Goal: Information Seeking & Learning: Get advice/opinions

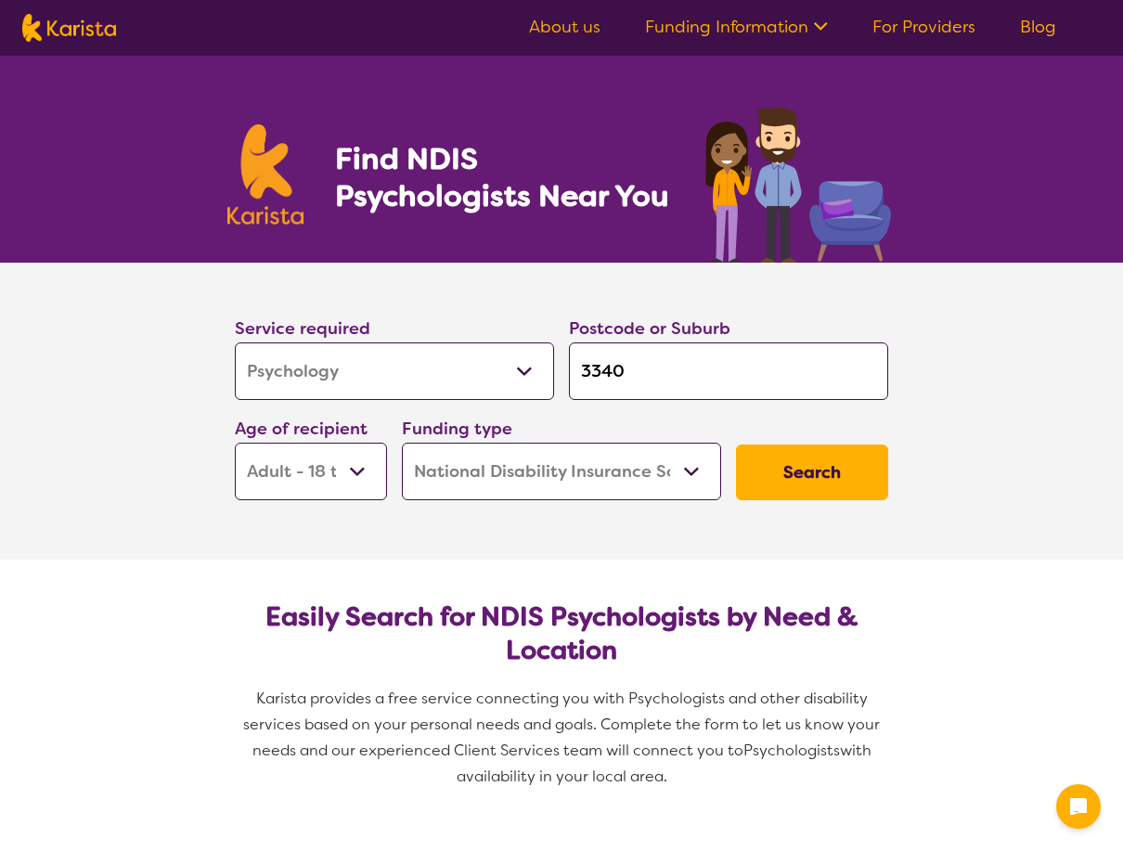
select select "Psychology"
select select "AD"
select select "NDIS"
select select "Psychology"
select select "AD"
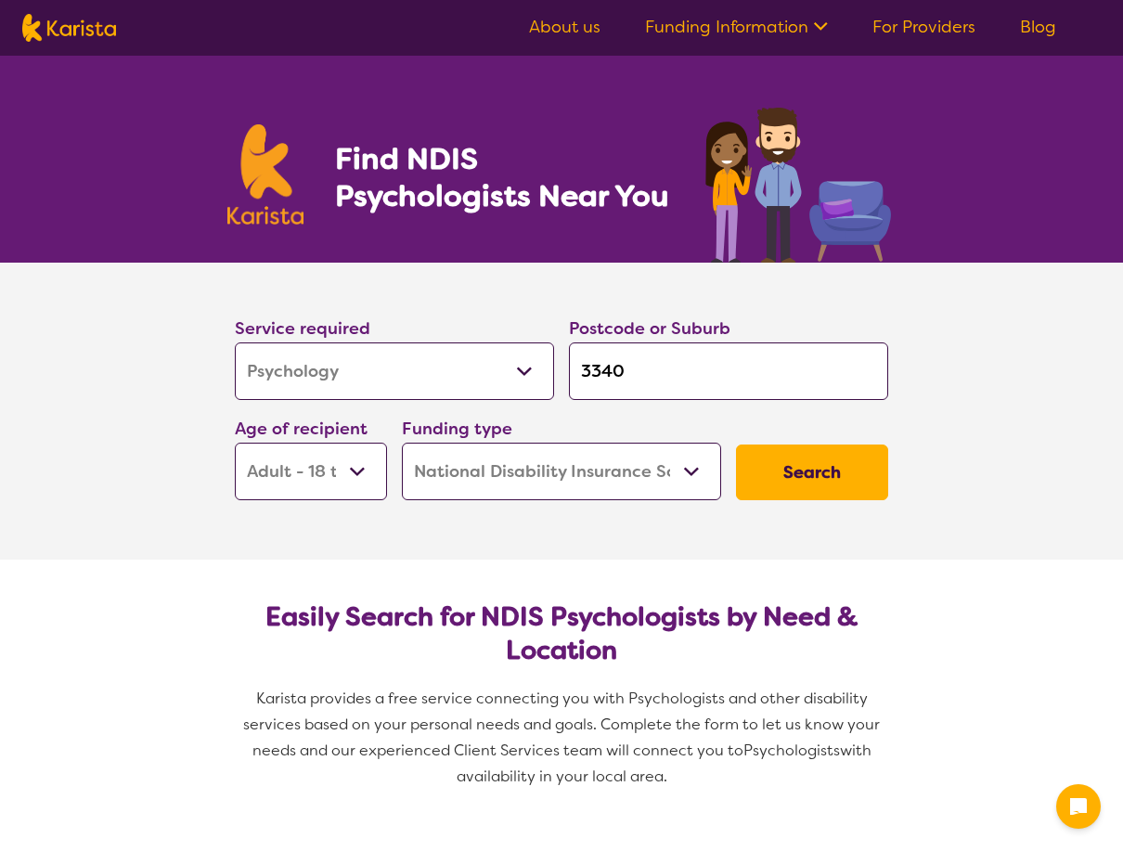
select select "NDIS"
click at [460, 390] on select "Allied Health Assistant Assessment (ADHD or Autism) Behaviour support Counselli…" at bounding box center [394, 371] width 319 height 58
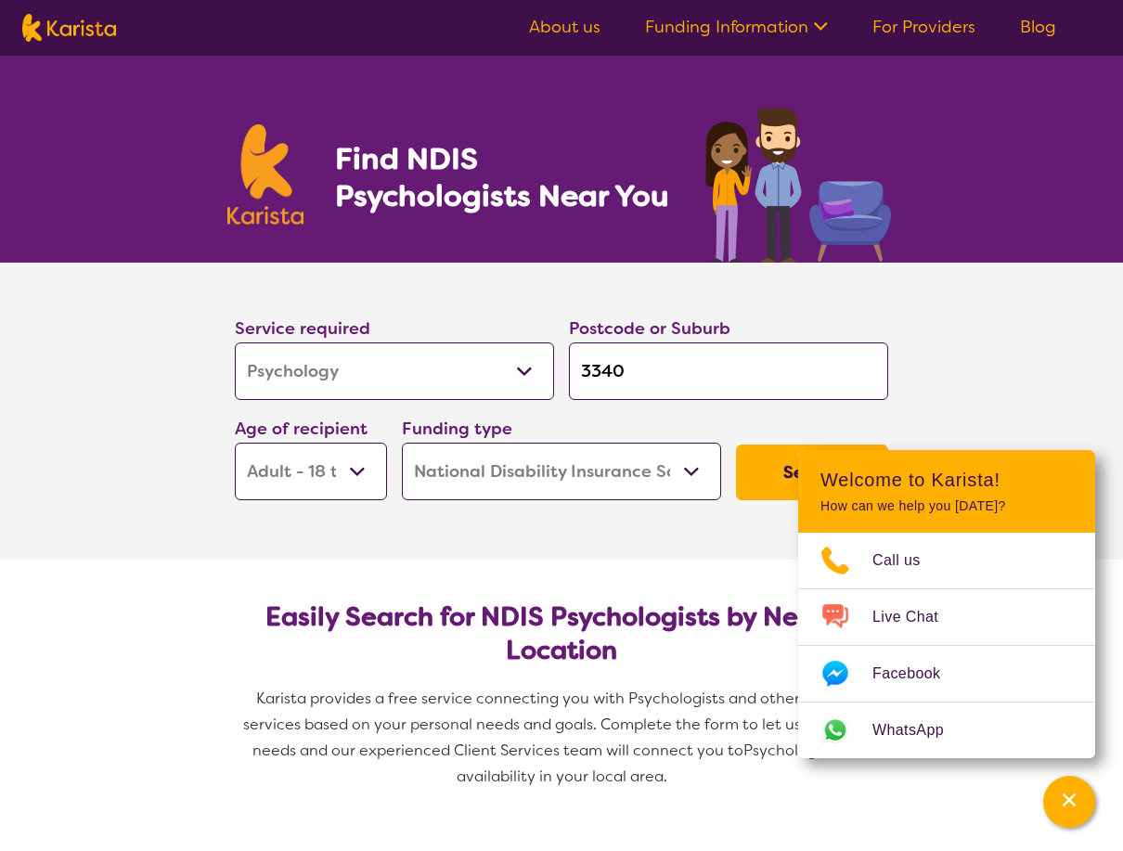
click at [235, 342] on select "Allied Health Assistant Assessment (ADHD or Autism) Behaviour support Counselli…" at bounding box center [394, 371] width 319 height 58
drag, startPoint x: 665, startPoint y: 378, endPoint x: 585, endPoint y: 365, distance: 81.8
click at [585, 365] on input "3340" at bounding box center [728, 371] width 319 height 58
type input "3"
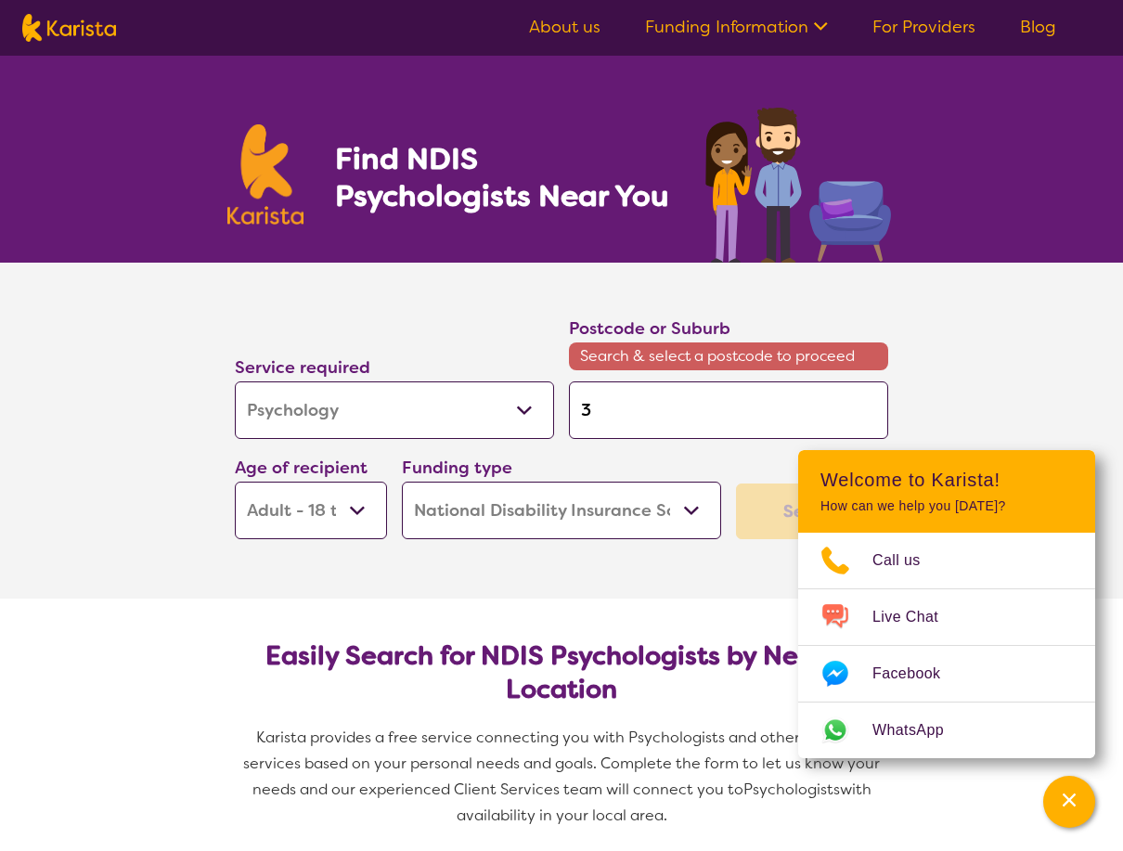
type input "30"
type input "305"
type input "3056"
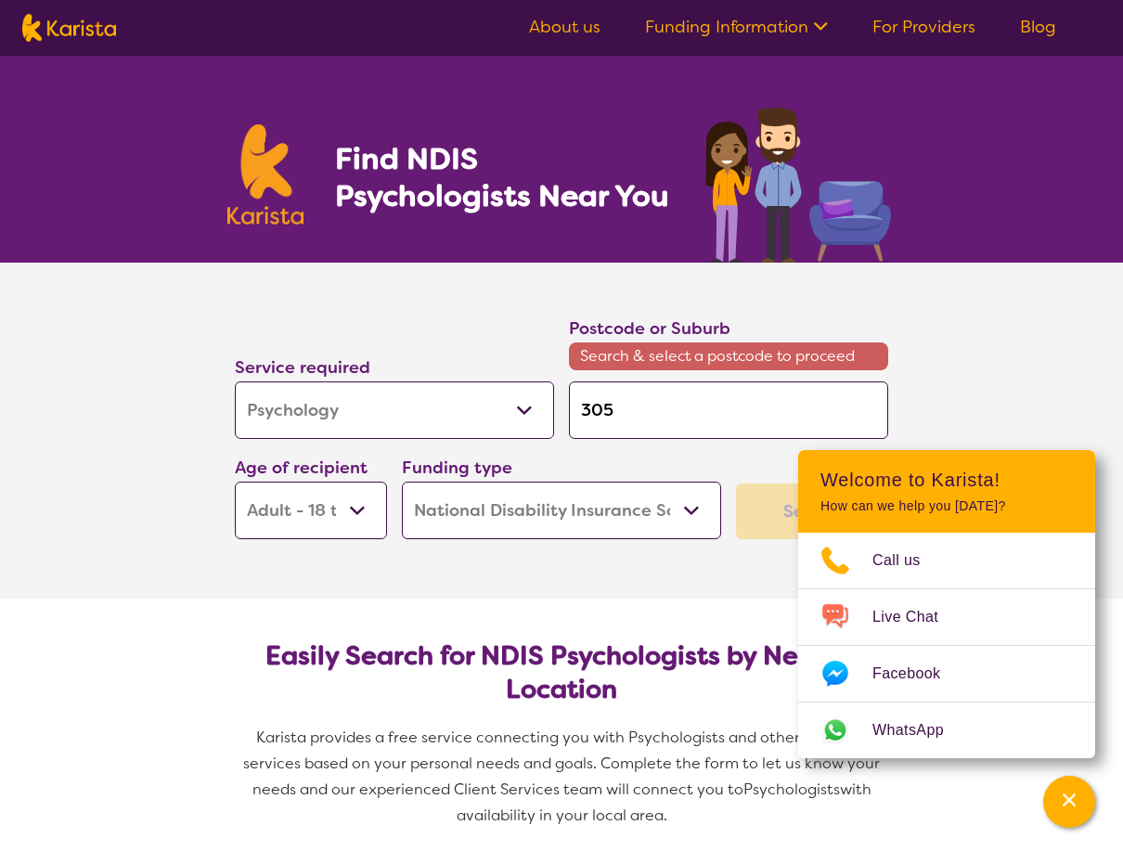
type input "3056"
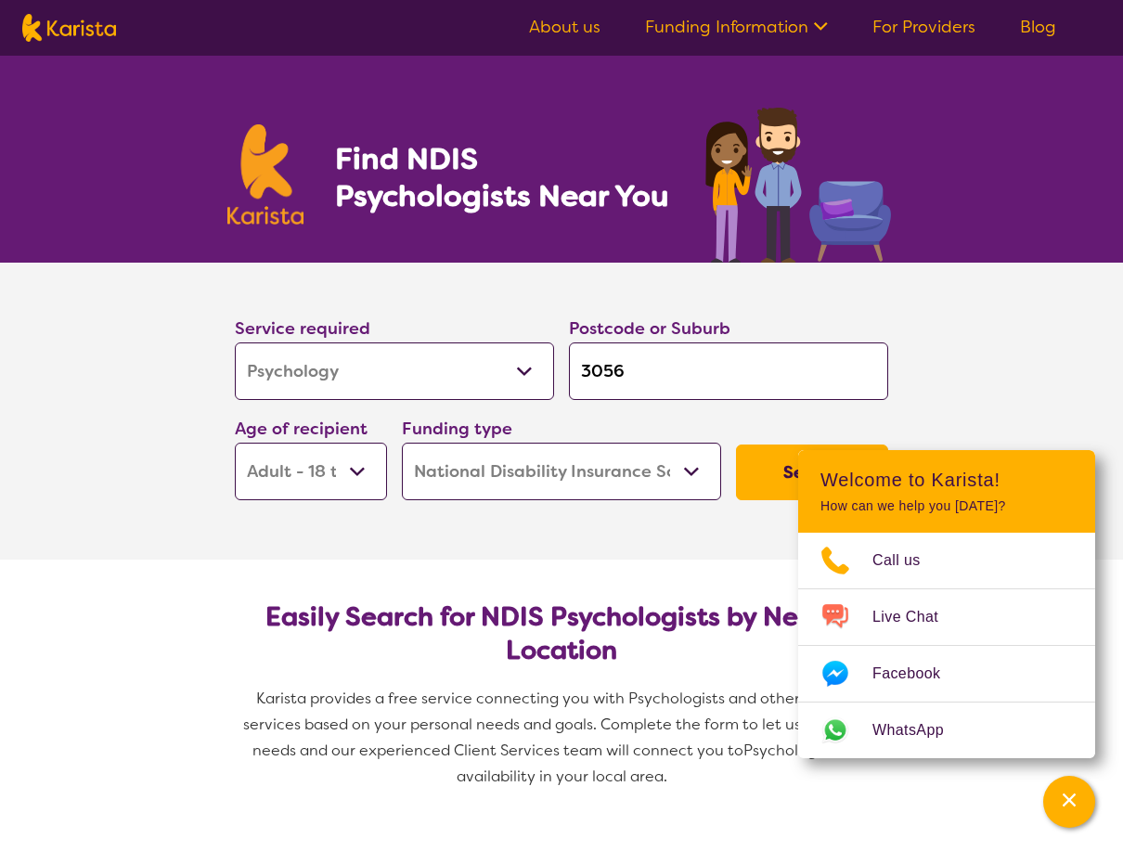
click button "Search" at bounding box center [812, 473] width 152 height 56
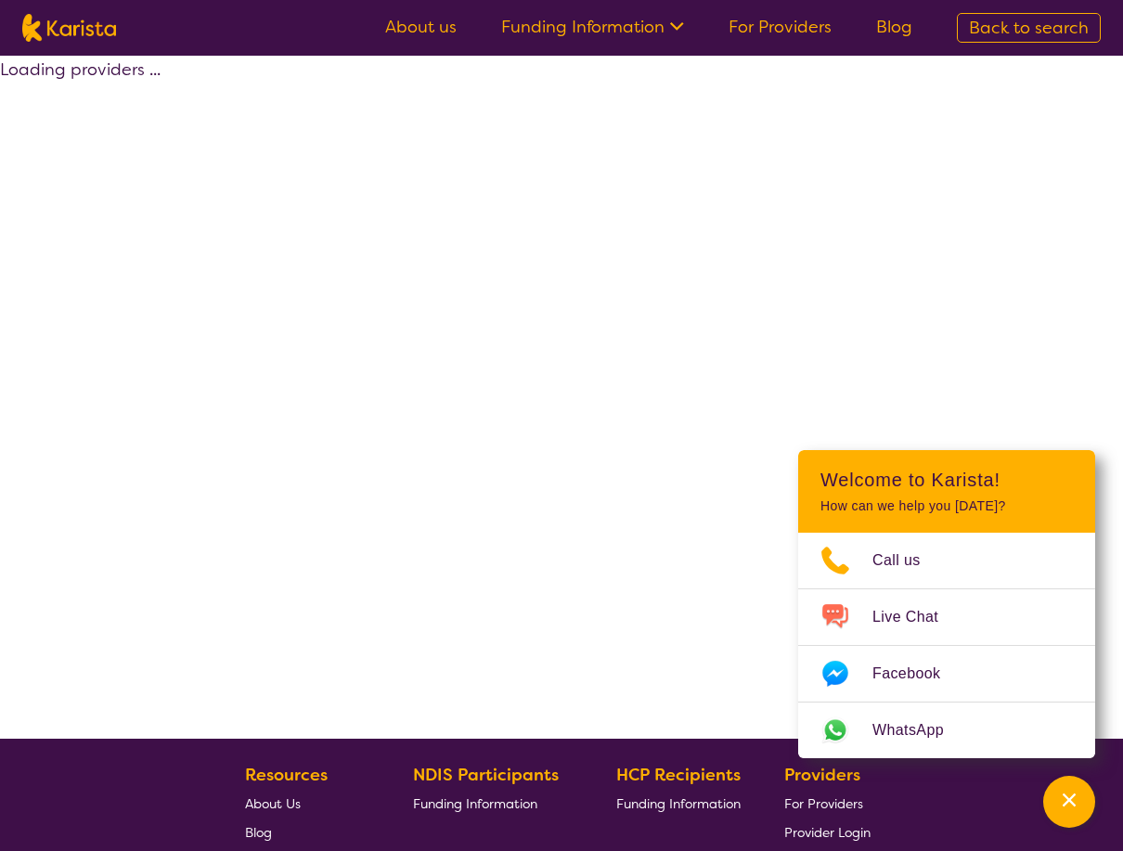
select select "by_score"
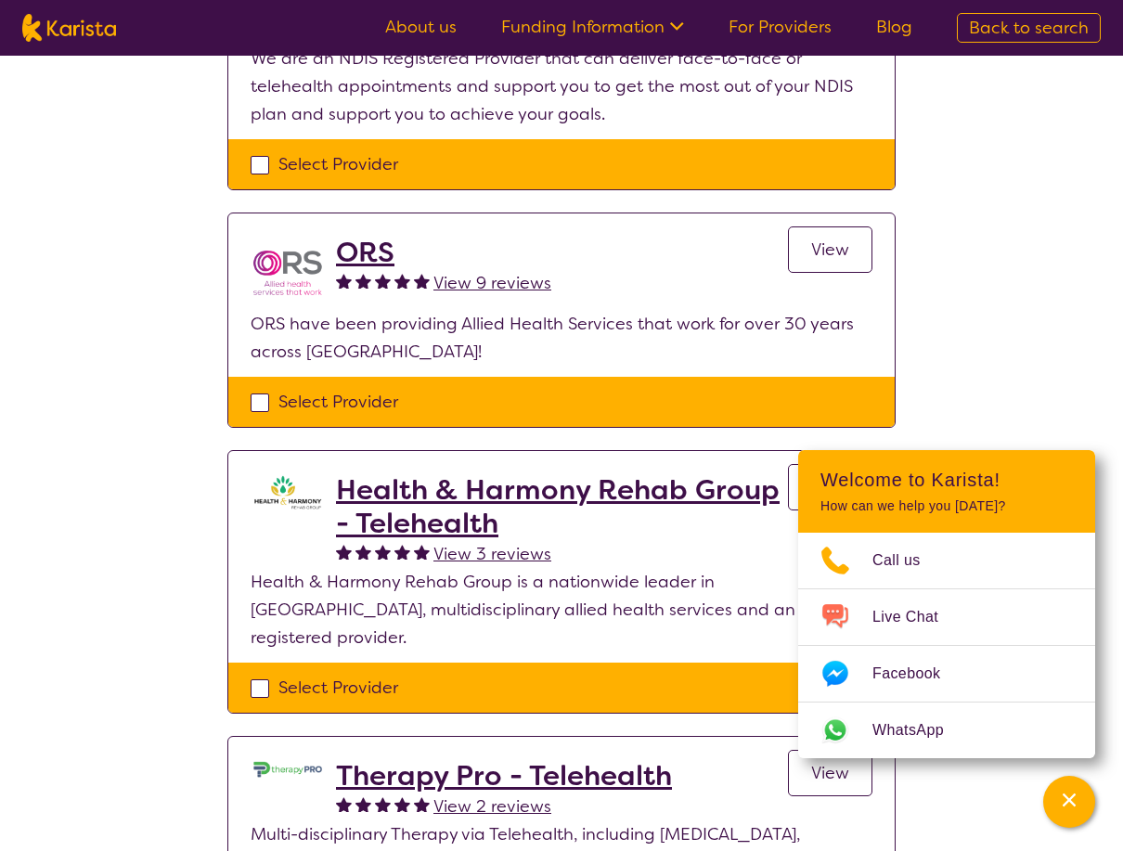
scroll to position [464, 0]
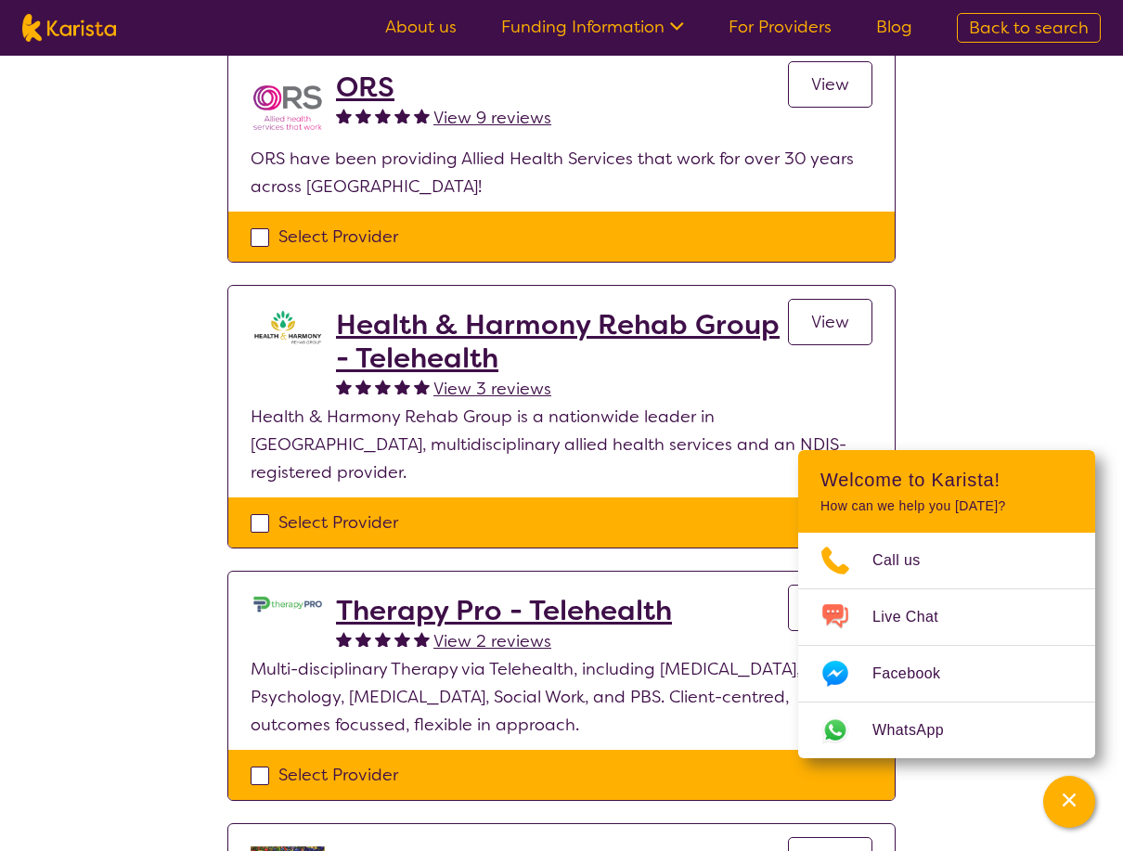
click at [702, 330] on h2 "Health & Harmony Rehab Group - Telehealth" at bounding box center [562, 341] width 452 height 67
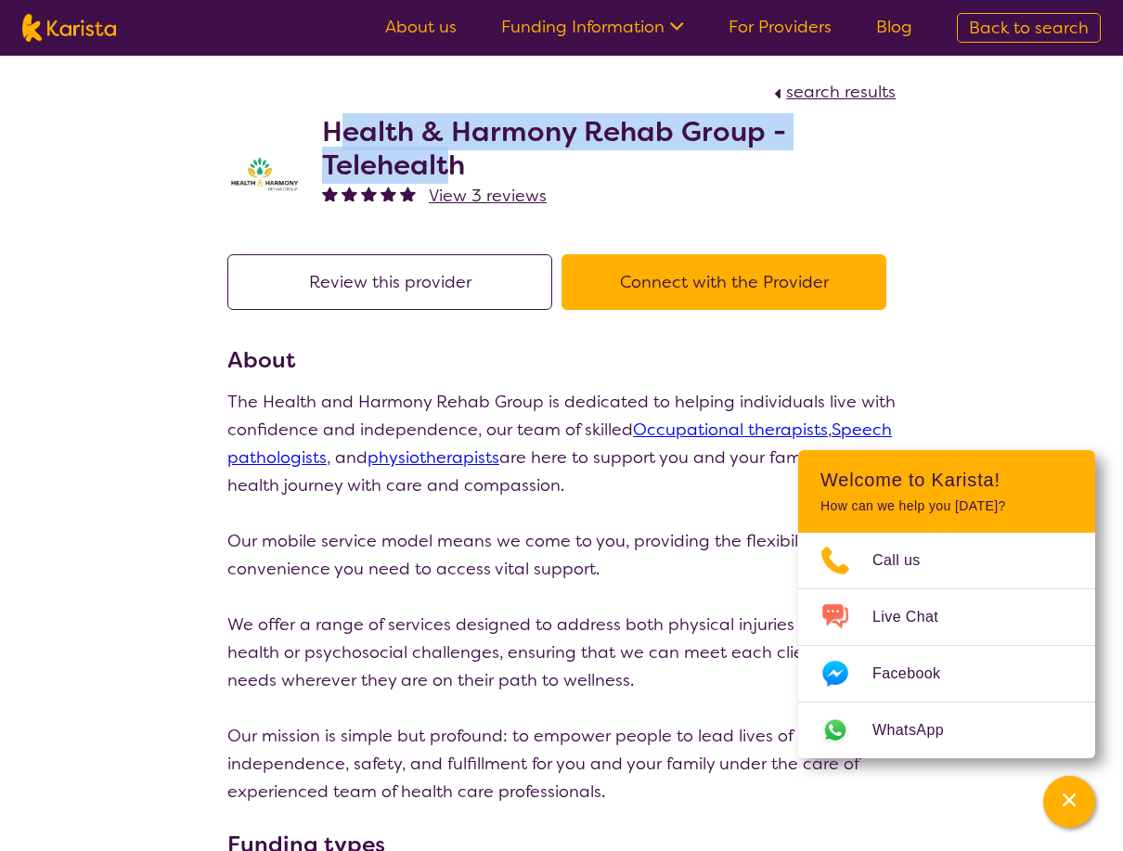
drag, startPoint x: 336, startPoint y: 132, endPoint x: 458, endPoint y: 175, distance: 130.0
click at [458, 175] on h2 "Health & Harmony Rehab Group - Telehealth" at bounding box center [609, 148] width 574 height 67
drag, startPoint x: 458, startPoint y: 175, endPoint x: 499, endPoint y: 166, distance: 41.9
click at [498, 166] on h2 "Health & Harmony Rehab Group - Telehealth" at bounding box center [609, 148] width 574 height 67
drag, startPoint x: 483, startPoint y: 173, endPoint x: 329, endPoint y: 126, distance: 160.9
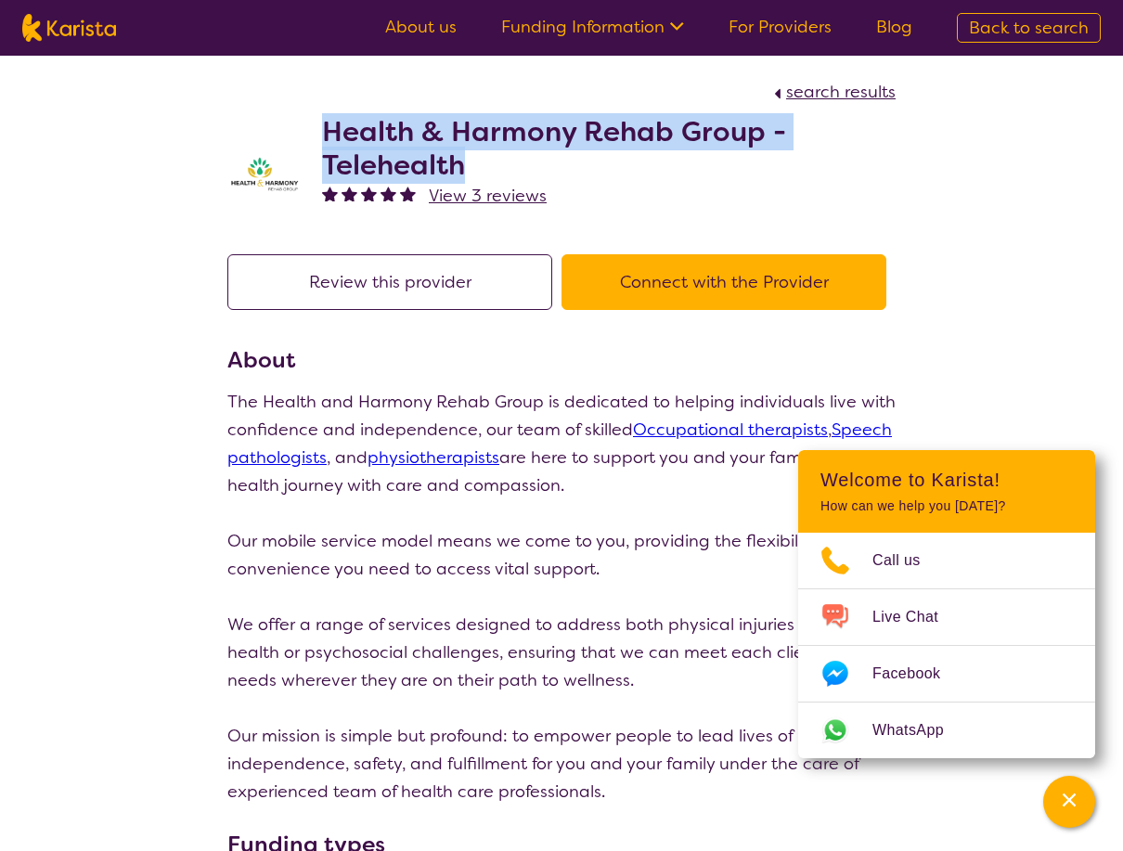
click at [329, 126] on h2 "Health & Harmony Rehab Group - Telehealth" at bounding box center [609, 148] width 574 height 67
copy h2 "Health & Harmony Rehab Group - Telehealth"
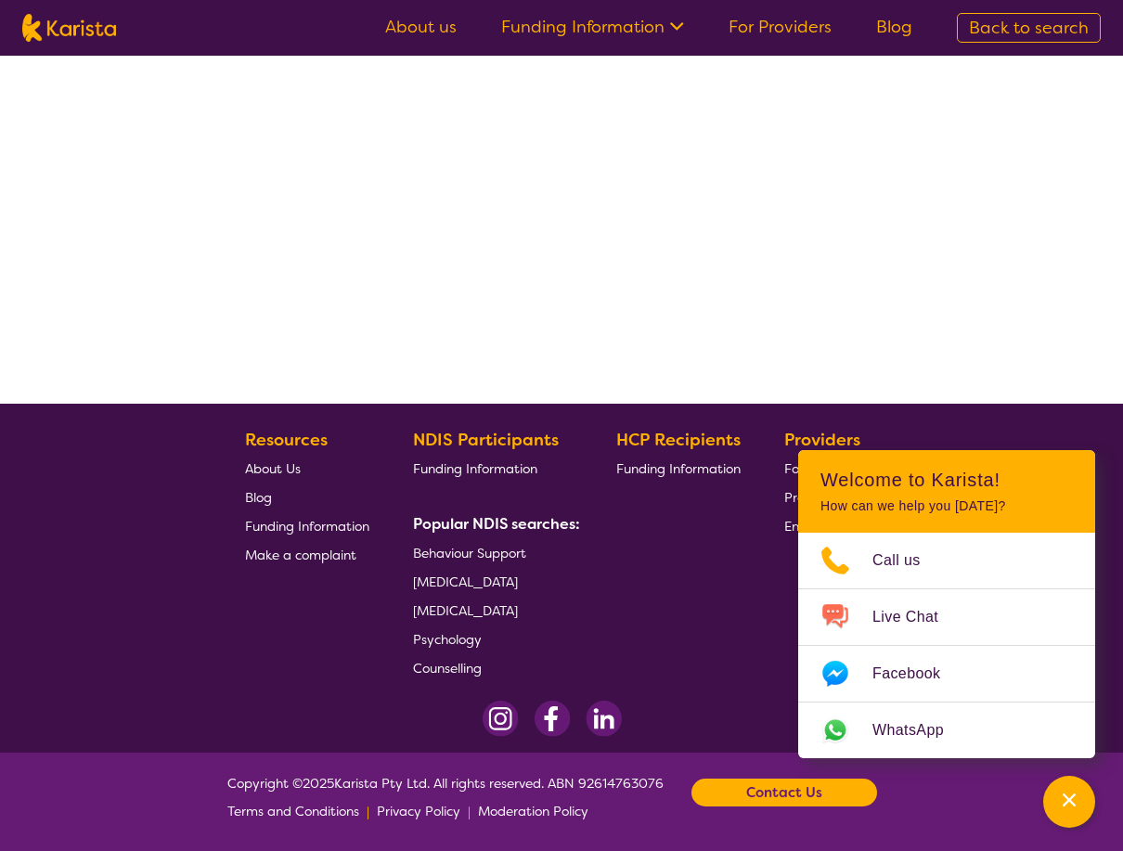
select select "by_score"
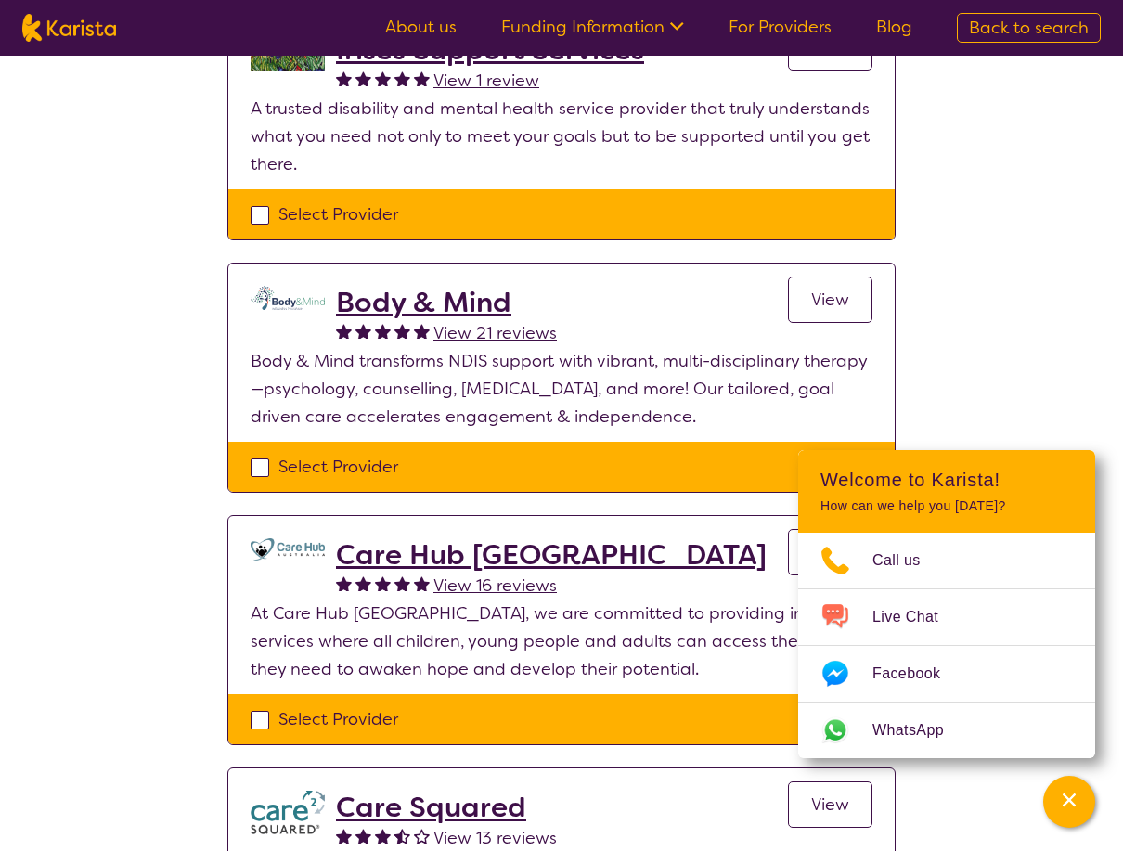
scroll to position [1263, 0]
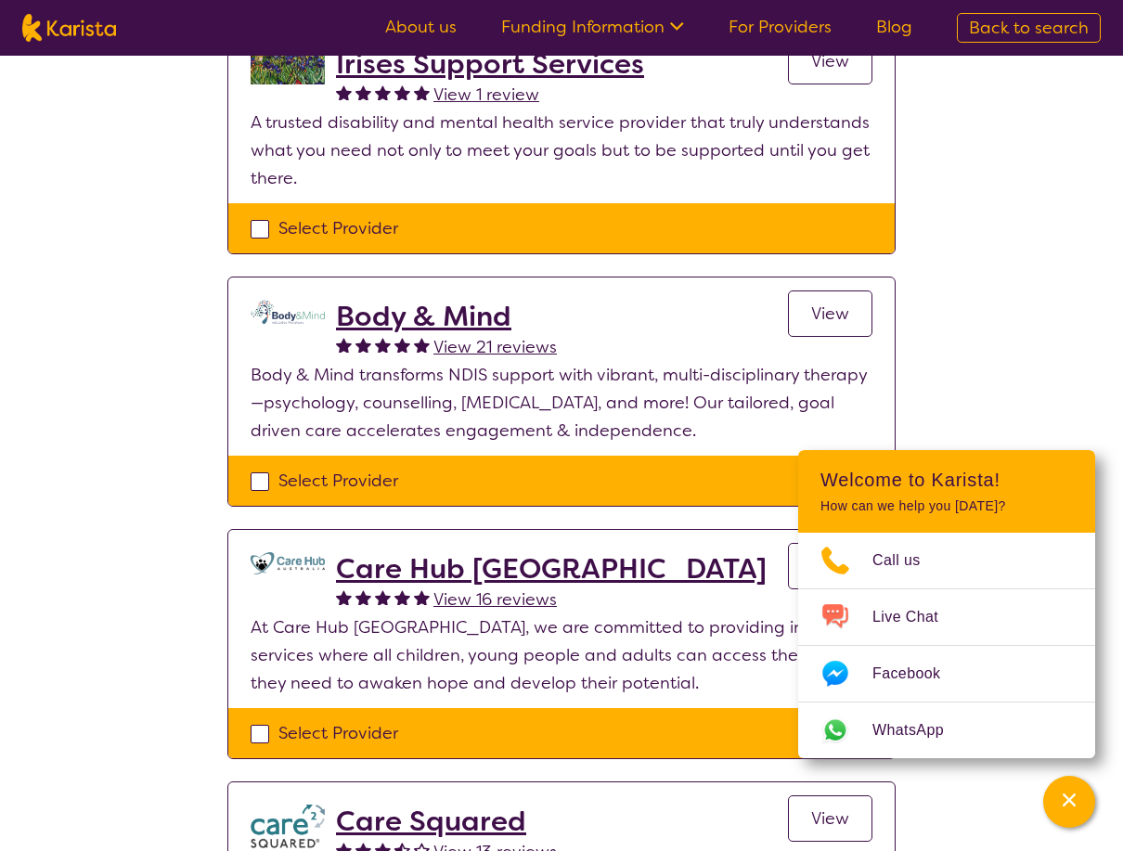
click at [458, 300] on h2 "Body & Mind" at bounding box center [446, 316] width 221 height 33
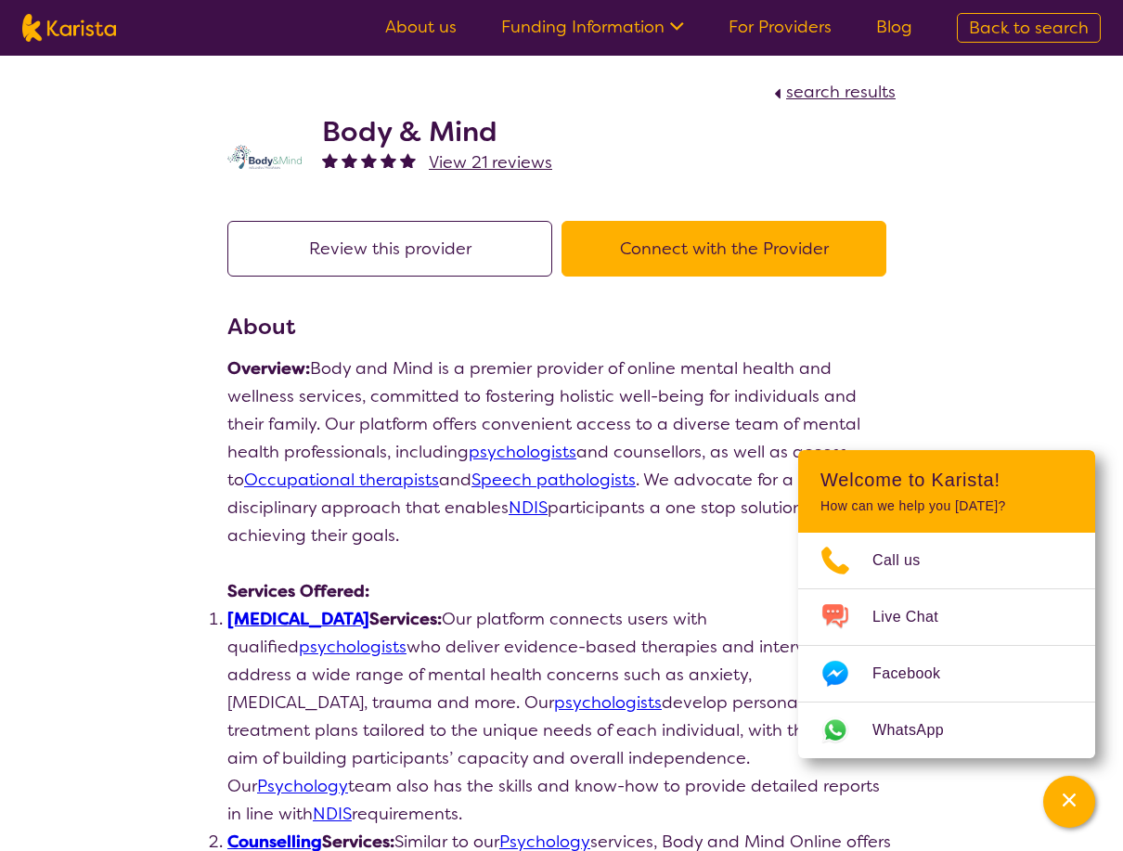
drag, startPoint x: 312, startPoint y: 132, endPoint x: 334, endPoint y: 138, distance: 23.2
click at [334, 138] on div "Body & Mind View 21 reviews" at bounding box center [561, 152] width 668 height 93
drag, startPoint x: 334, startPoint y: 138, endPoint x: 496, endPoint y: 135, distance: 161.5
click at [487, 138] on h2 "Body & Mind" at bounding box center [437, 131] width 230 height 33
drag, startPoint x: 501, startPoint y: 133, endPoint x: 329, endPoint y: 124, distance: 172.8
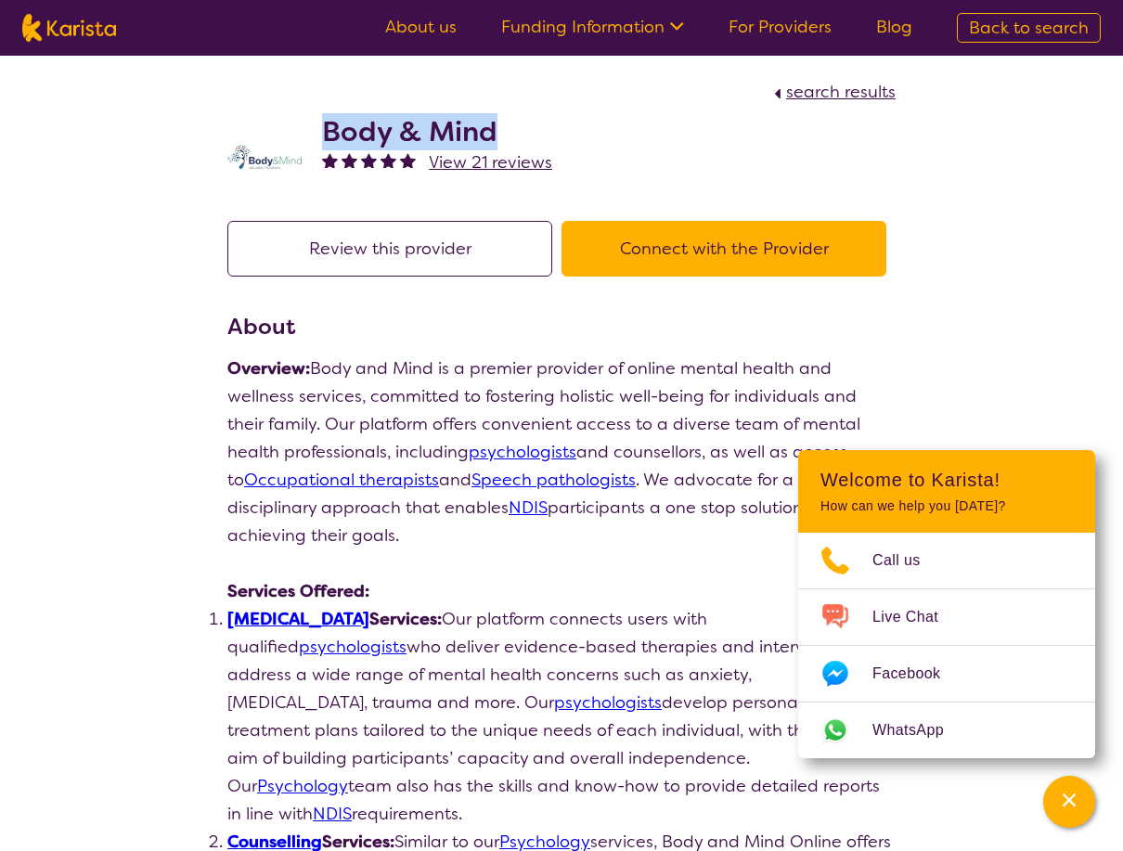
click at [329, 124] on h2 "Body & Mind" at bounding box center [437, 131] width 230 height 33
copy h2 "Body & Mind"
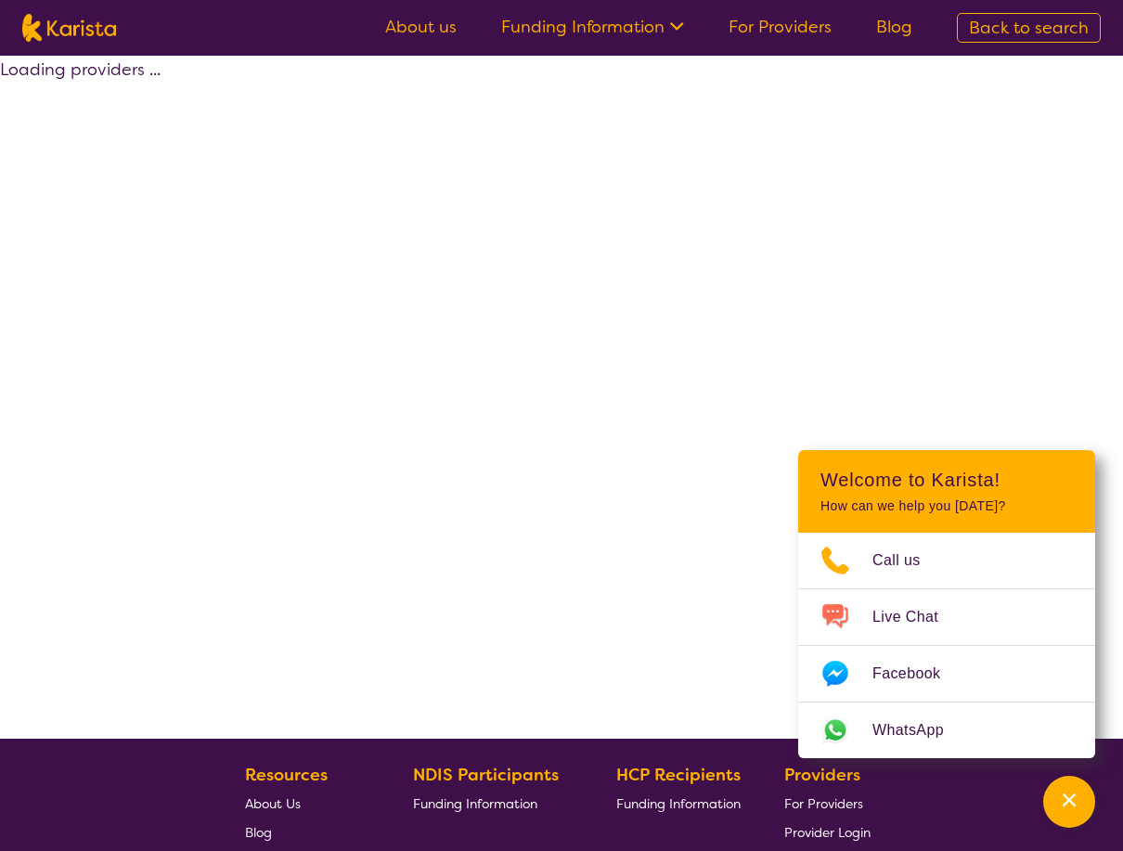
select select "by_score"
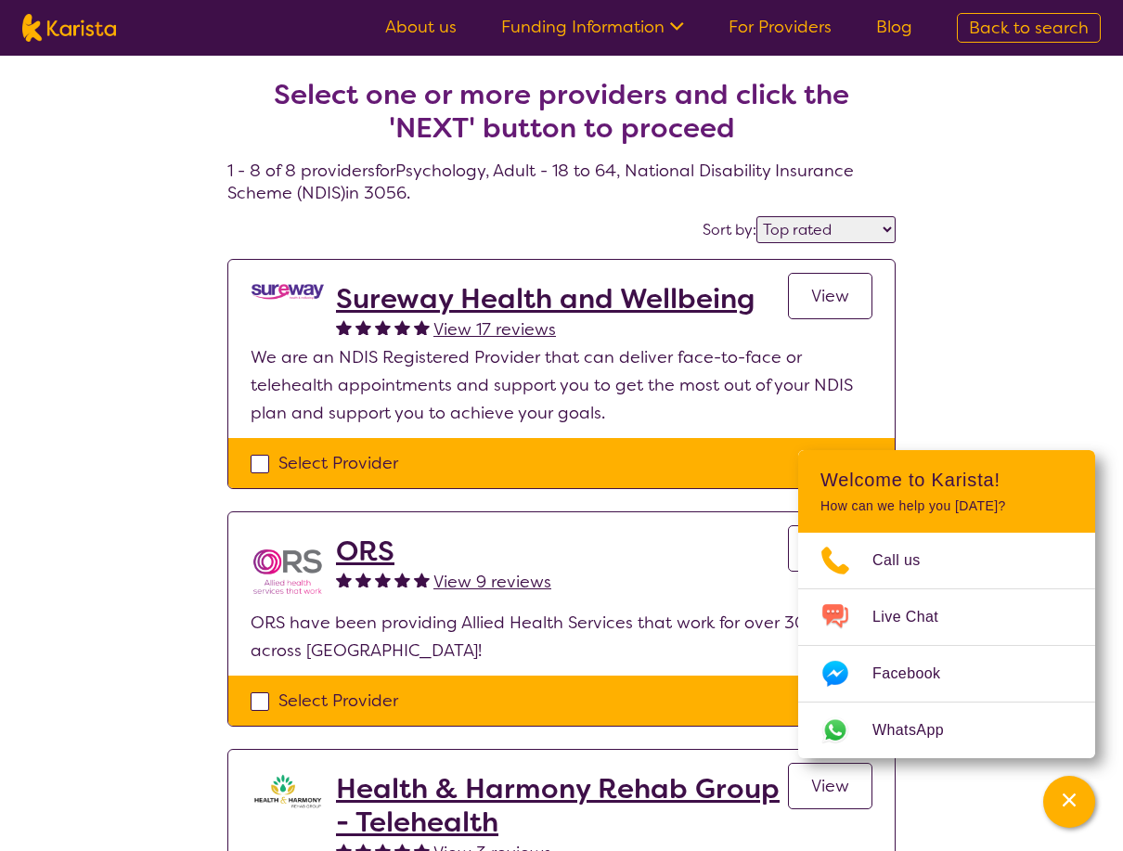
click at [533, 297] on h2 "Sureway Health and Wellbeing" at bounding box center [545, 298] width 419 height 33
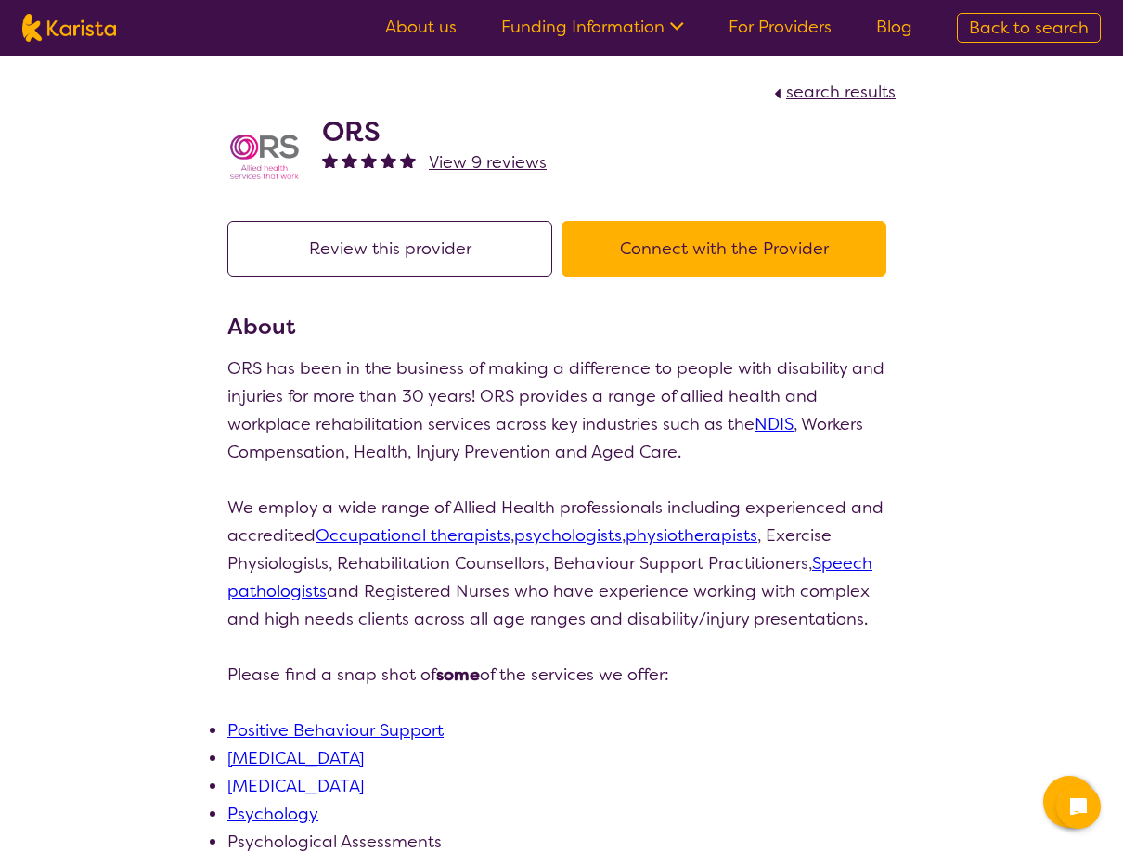
click at [506, 252] on button "Review this provider" at bounding box center [389, 249] width 325 height 56
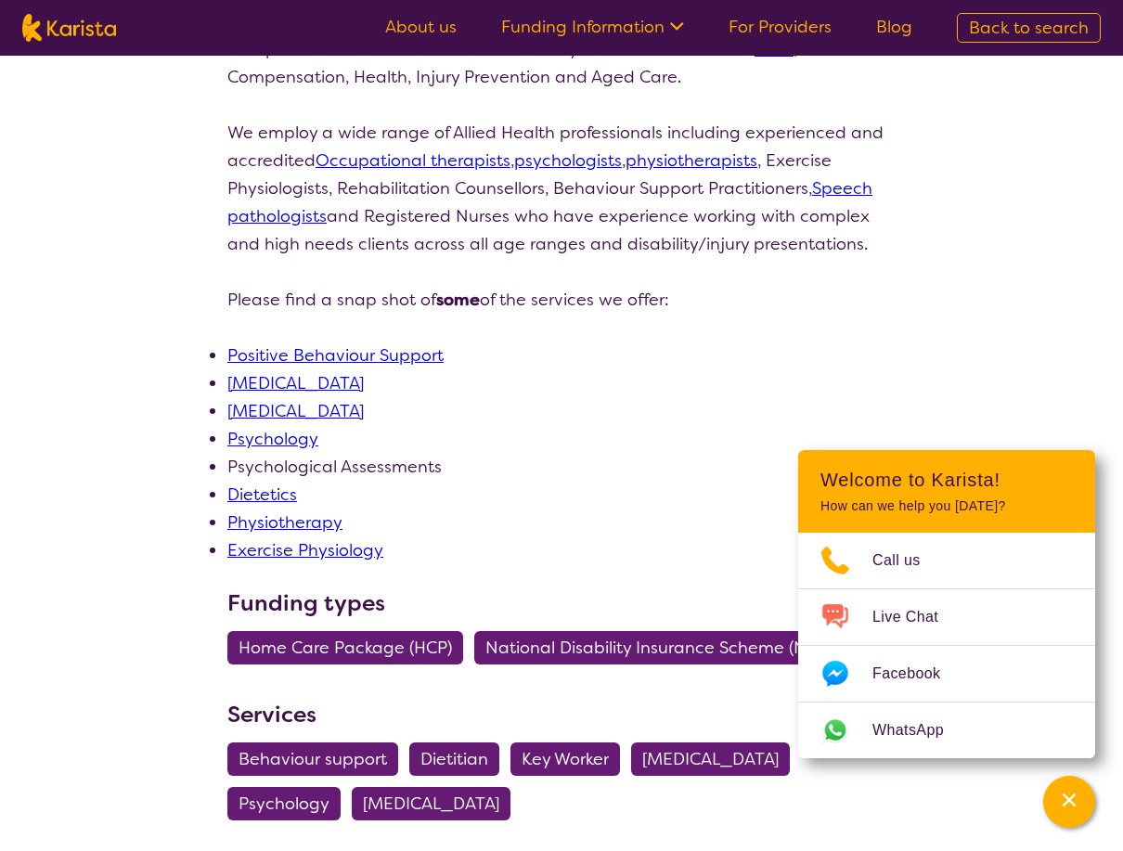
scroll to position [371, 0]
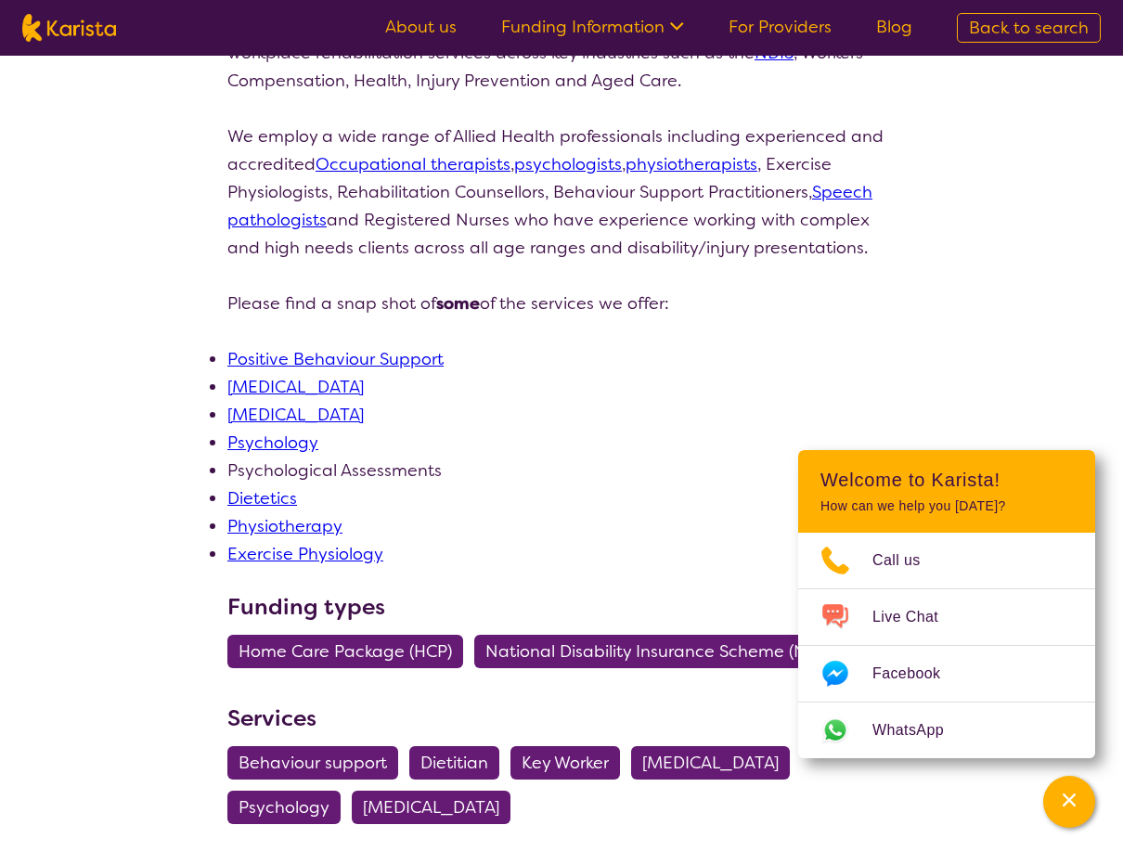
click at [271, 445] on link "Psychology" at bounding box center [272, 443] width 91 height 22
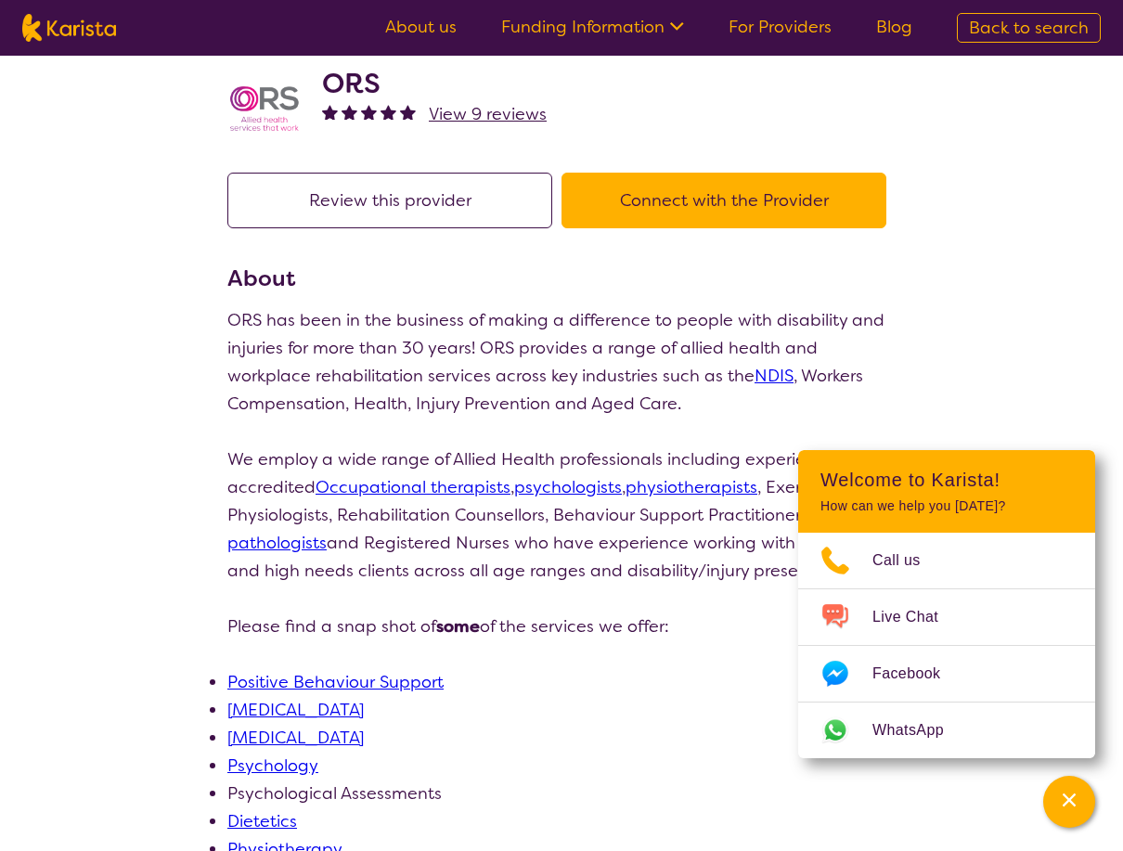
scroll to position [0, 0]
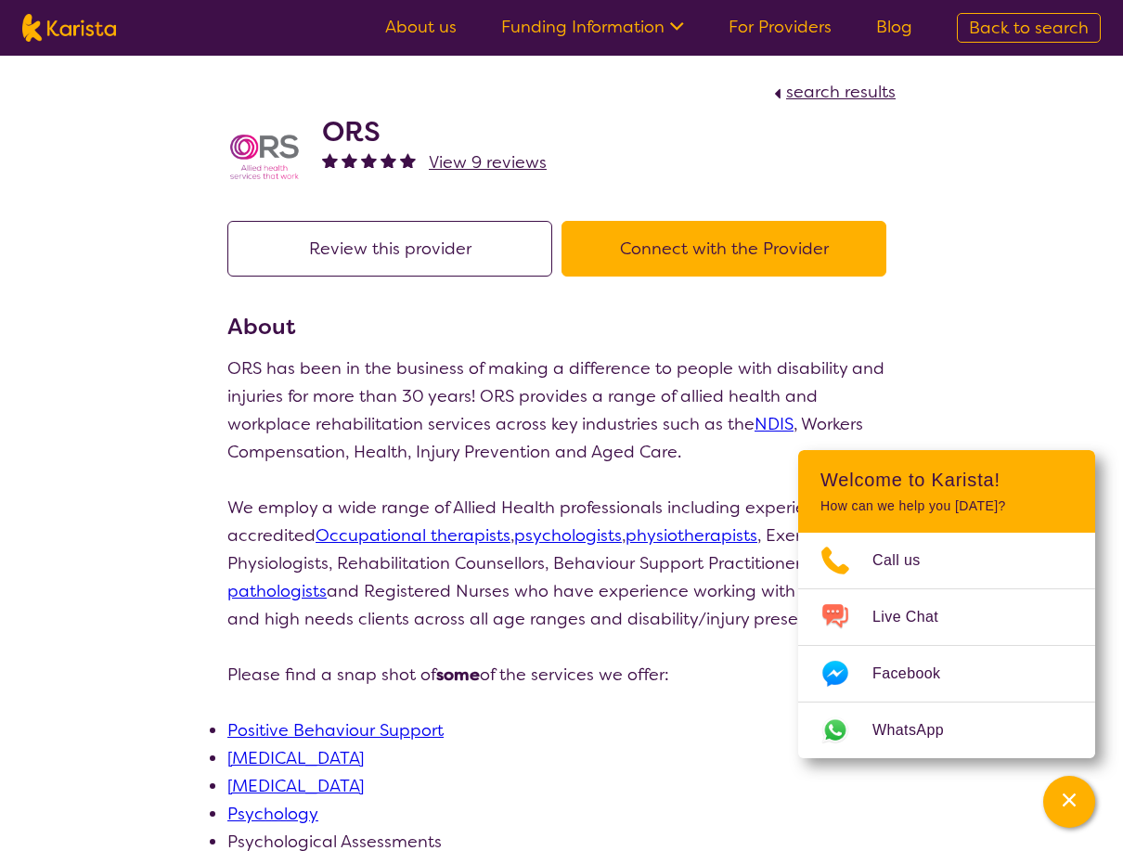
click at [744, 260] on button "Connect with the Provider" at bounding box center [723, 249] width 325 height 56
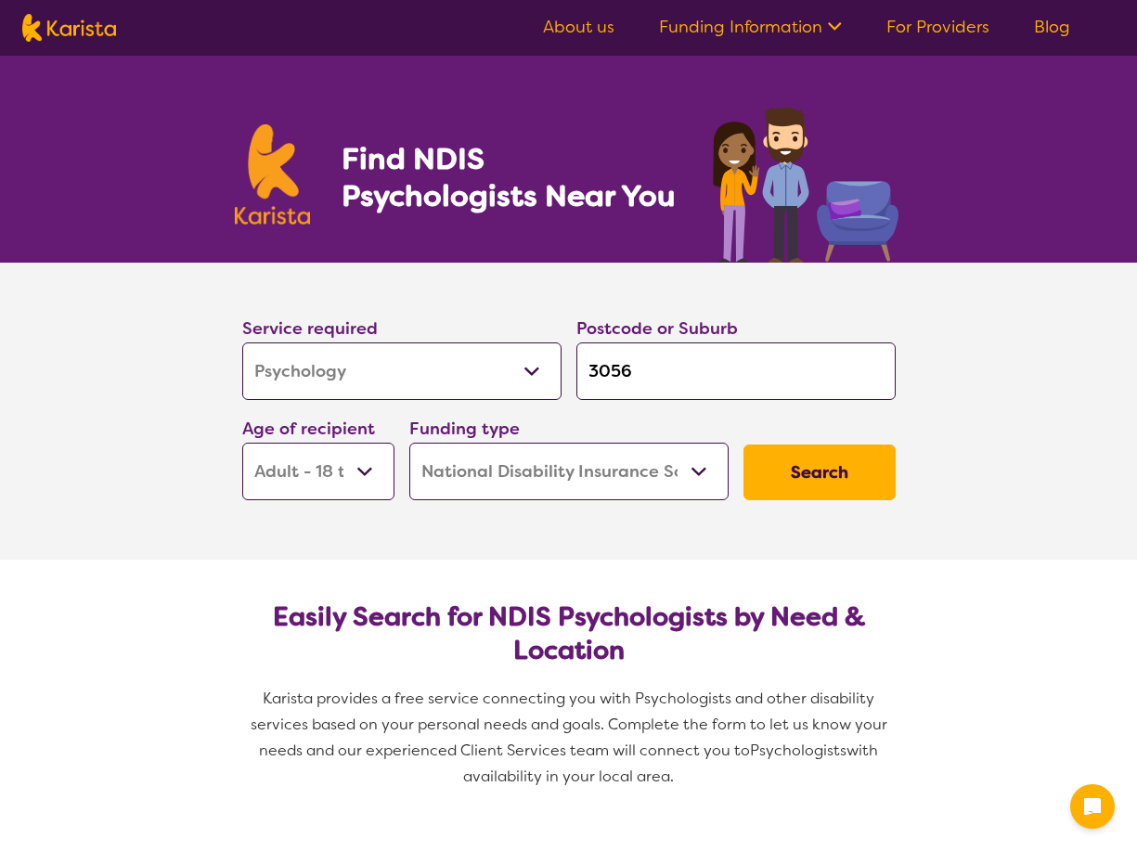
select select "Psychology"
select select "AD"
select select "NDIS"
select select "Psychology"
select select "AD"
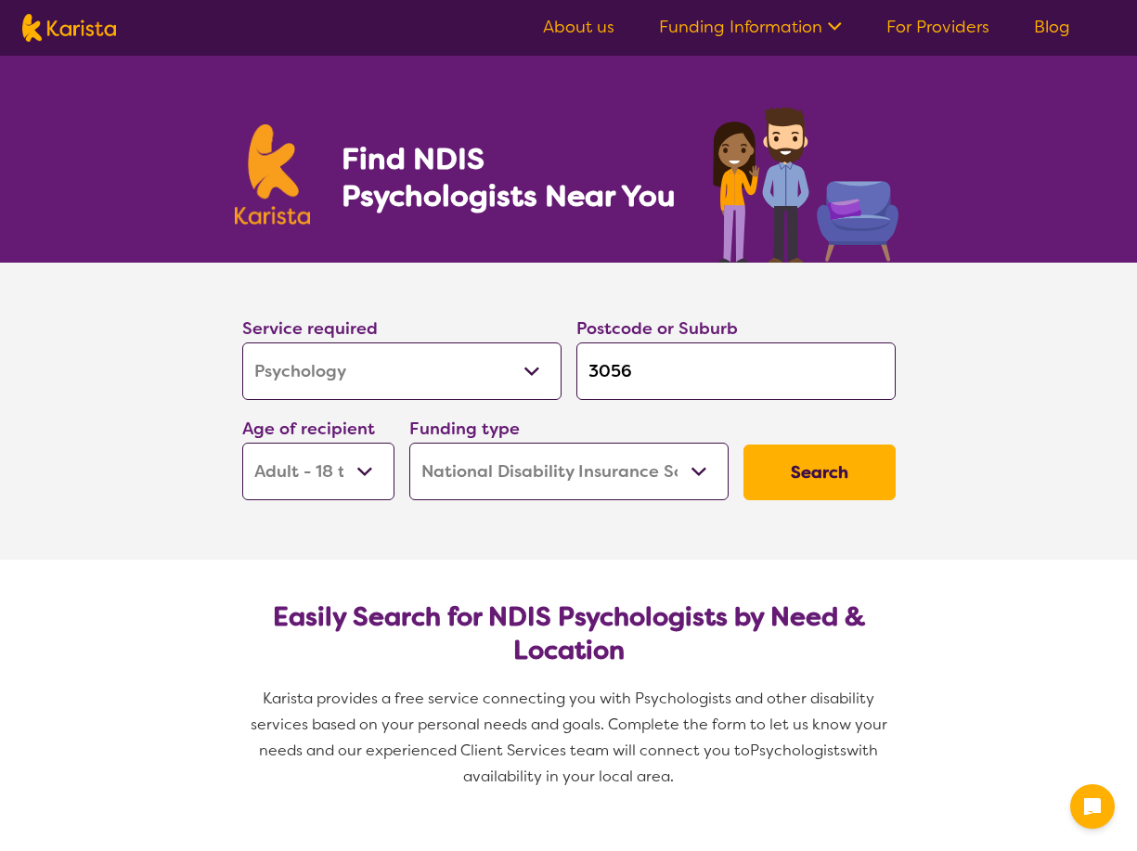
select select "NDIS"
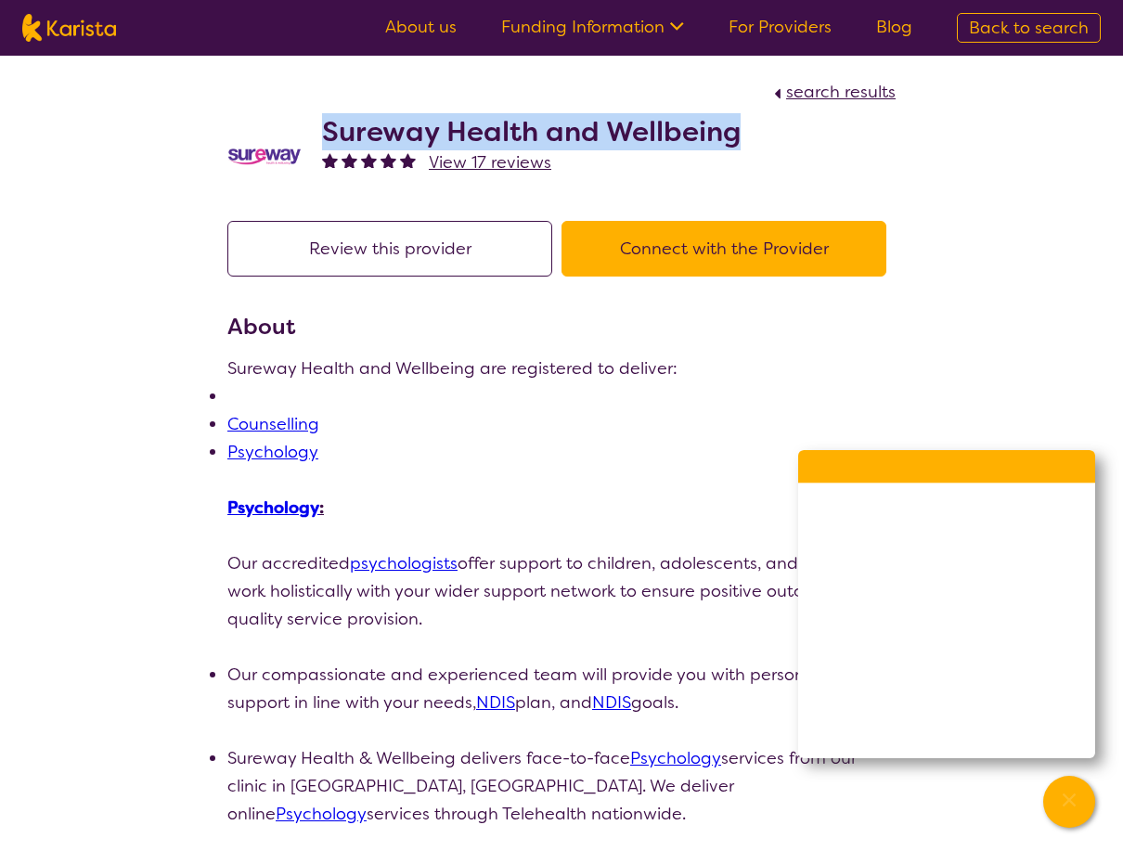
drag, startPoint x: 334, startPoint y: 132, endPoint x: 739, endPoint y: 122, distance: 404.7
click at [739, 122] on h2 "Sureway Health and Wellbeing" at bounding box center [531, 131] width 419 height 33
copy h2 "Sureway Health and Wellbeing"
